Goal: Find specific page/section: Find specific page/section

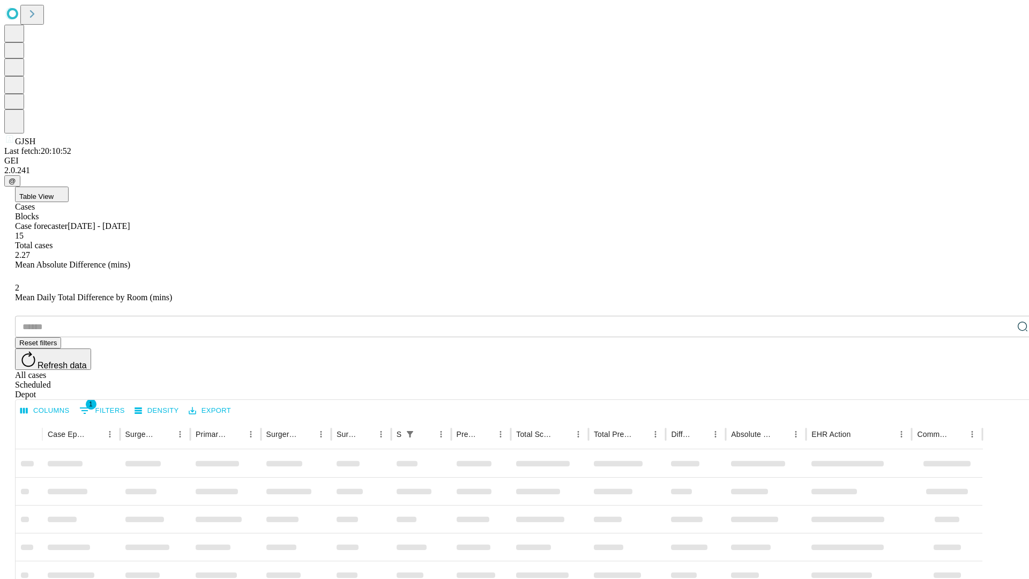
click at [1002, 390] on div "Depot" at bounding box center [525, 395] width 1021 height 10
